Goal: Use online tool/utility: Utilize a website feature to perform a specific function

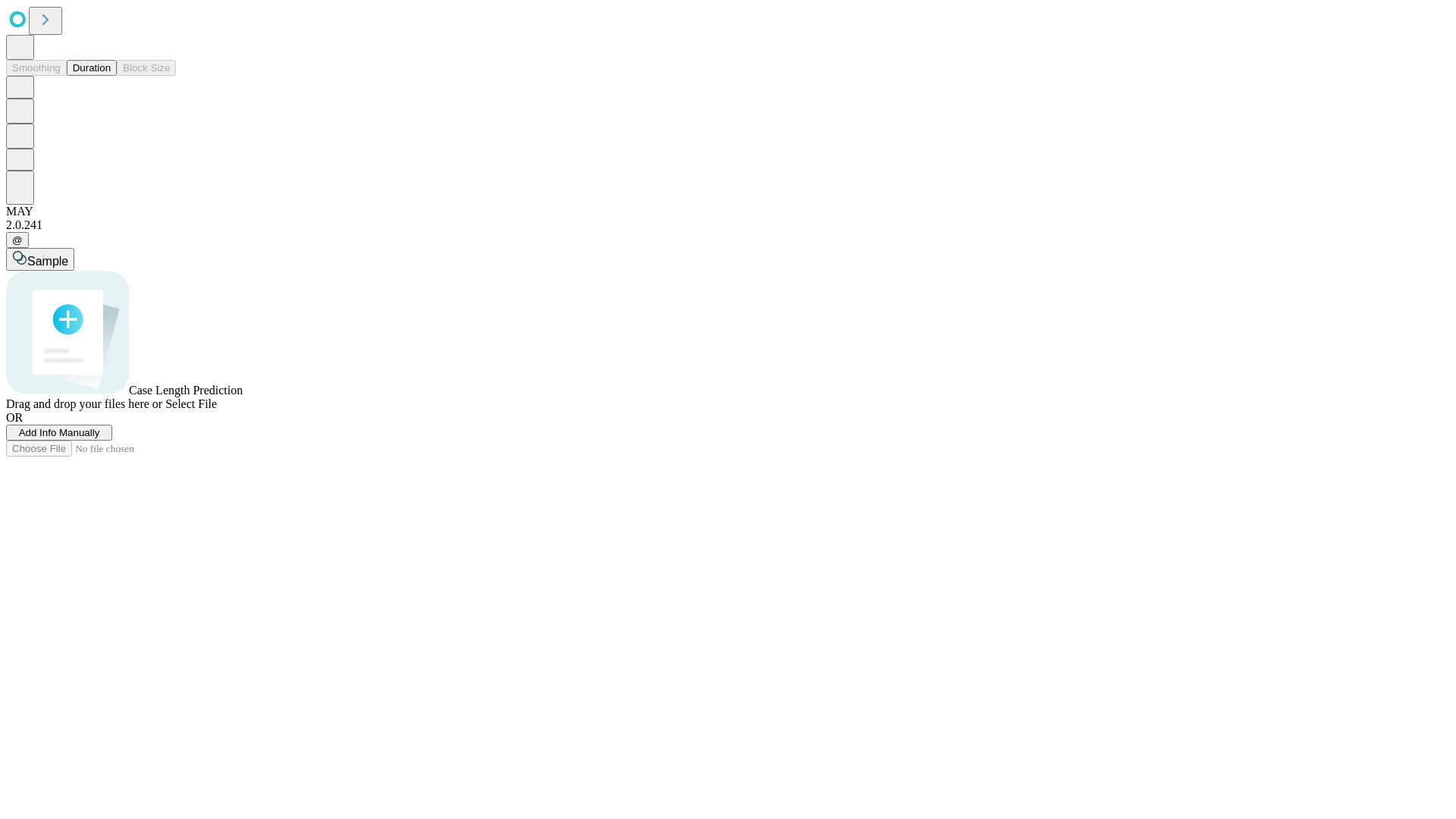
click at [217, 410] on span "Select File" at bounding box center [191, 403] width 52 height 13
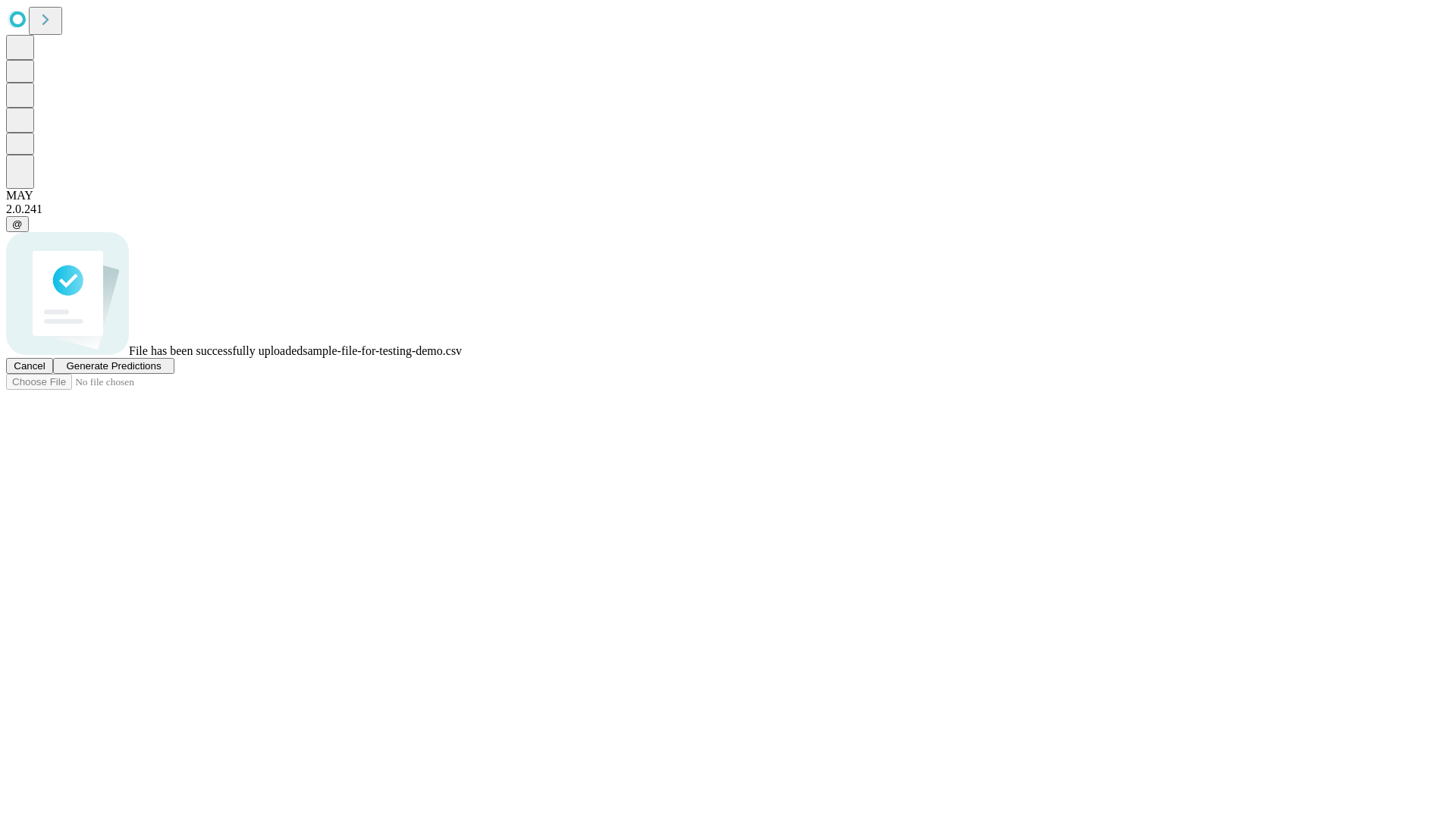
click at [161, 372] on span "Generate Predictions" at bounding box center [113, 366] width 95 height 11
